Goal: Leave review/rating

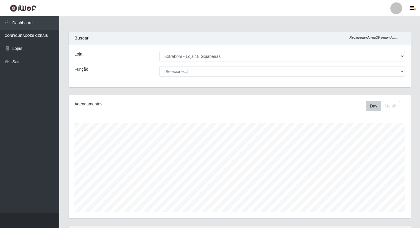
select select "501"
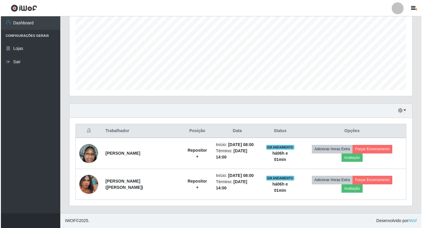
scroll to position [123, 342]
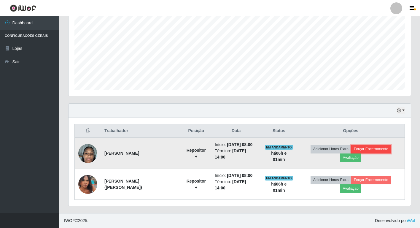
click at [374, 145] on button "Forçar Encerramento" at bounding box center [371, 149] width 40 height 8
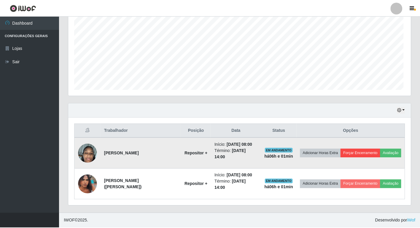
scroll to position [123, 339]
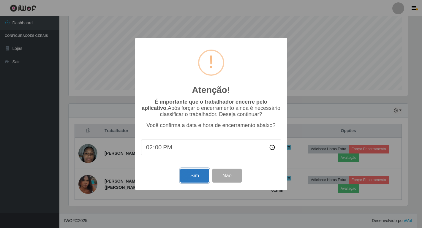
click at [194, 181] on button "Sim" at bounding box center [194, 176] width 29 height 14
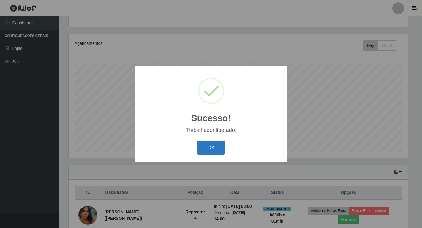
click at [217, 152] on button "OK" at bounding box center [211, 148] width 28 height 14
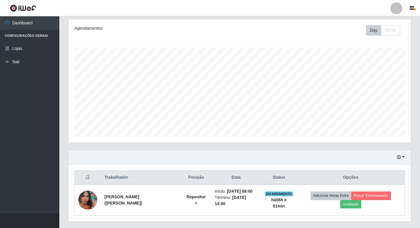
scroll to position [90, 0]
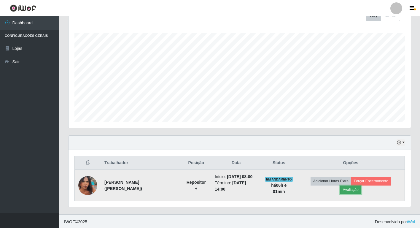
click at [354, 194] on button "Avaliação" at bounding box center [350, 189] width 21 height 8
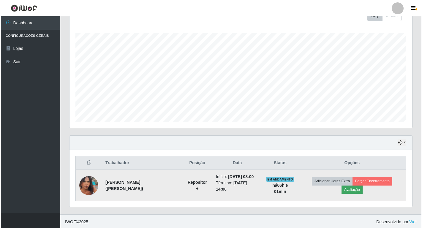
scroll to position [123, 339]
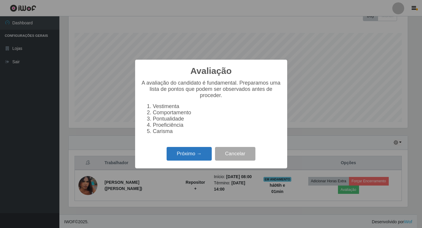
click at [194, 156] on button "Próximo →" at bounding box center [188, 154] width 45 height 14
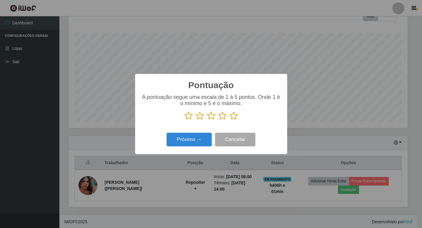
click at [231, 119] on icon at bounding box center [233, 115] width 8 height 9
click at [229, 120] on input "radio" at bounding box center [229, 120] width 0 height 0
click at [202, 139] on button "Próximo →" at bounding box center [188, 140] width 45 height 14
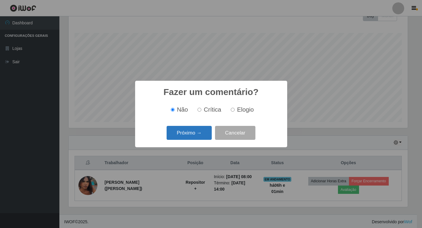
click at [196, 131] on button "Próximo →" at bounding box center [188, 133] width 45 height 14
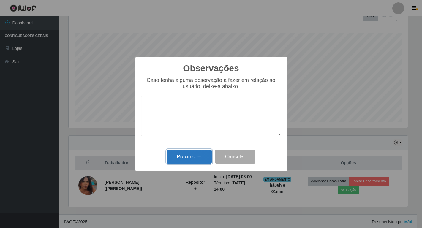
click at [198, 157] on button "Próximo →" at bounding box center [188, 157] width 45 height 14
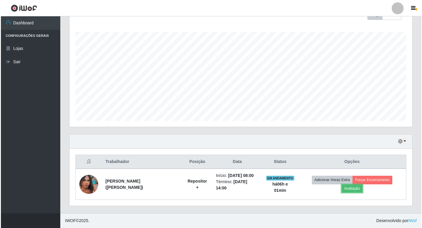
scroll to position [98, 0]
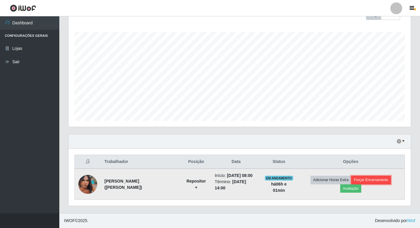
click at [370, 176] on button "Forçar Encerramento" at bounding box center [371, 180] width 40 height 8
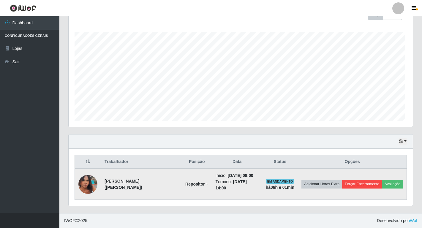
scroll to position [123, 339]
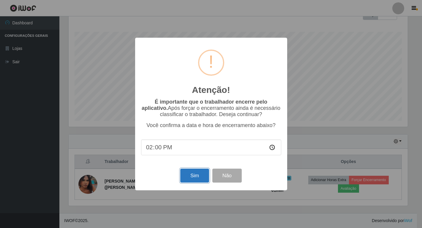
click at [202, 176] on button "Sim" at bounding box center [194, 176] width 29 height 14
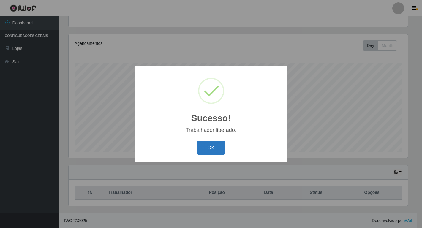
click at [203, 150] on button "OK" at bounding box center [211, 148] width 28 height 14
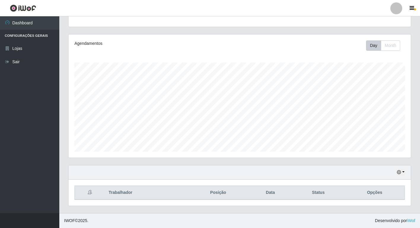
scroll to position [0, 0]
